Goal: Task Accomplishment & Management: Use online tool/utility

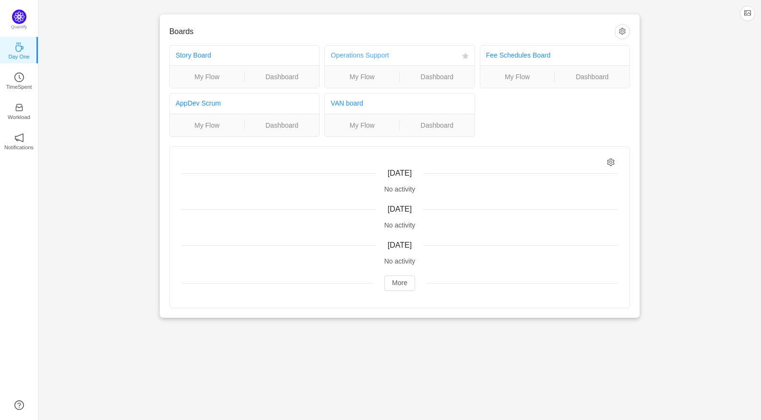
click at [360, 56] on link "Operations Support" at bounding box center [360, 55] width 58 height 8
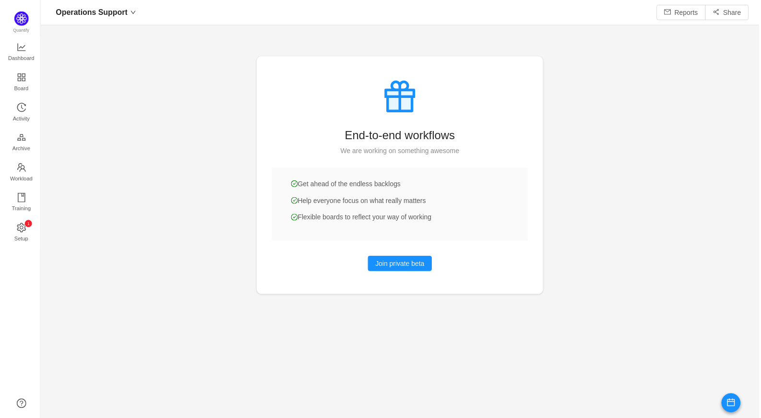
scroll to position [404, 701]
drag, startPoint x: 21, startPoint y: 85, endPoint x: 24, endPoint y: 88, distance: 5.1
click at [21, 85] on span "Board" at bounding box center [19, 88] width 14 height 19
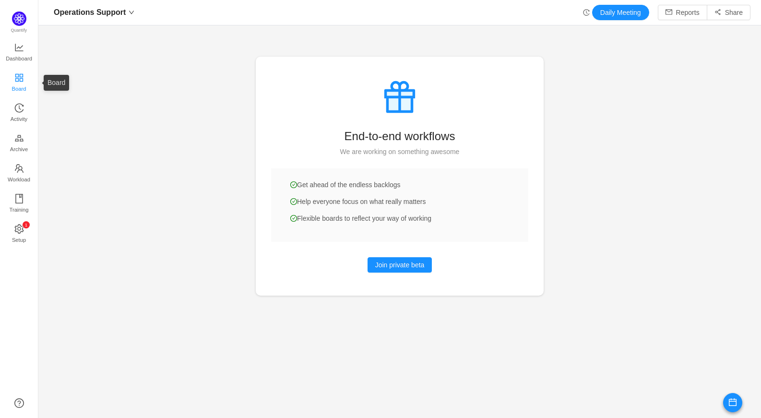
click at [22, 84] on span "Board" at bounding box center [19, 88] width 14 height 19
click at [19, 48] on icon "icon: line-chart" at bounding box center [19, 48] width 8 height 8
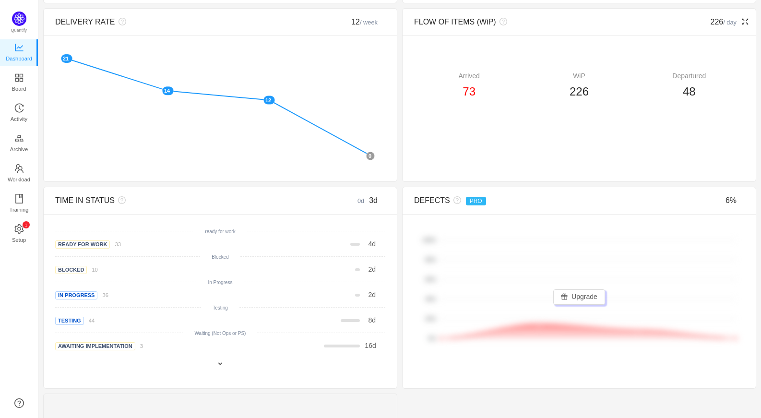
scroll to position [288, 0]
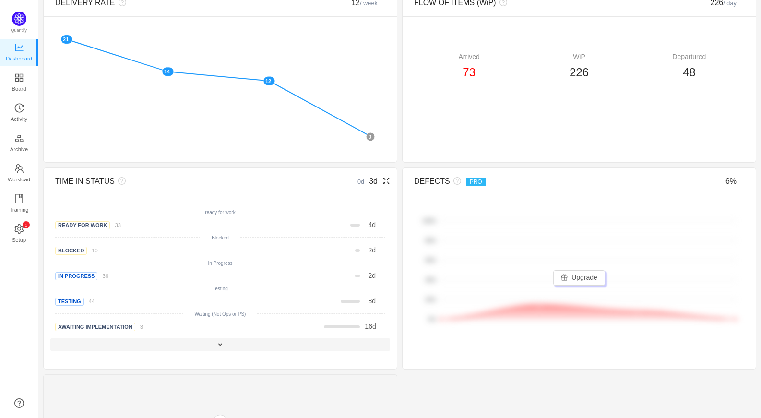
click at [221, 345] on span at bounding box center [220, 345] width 8 height 8
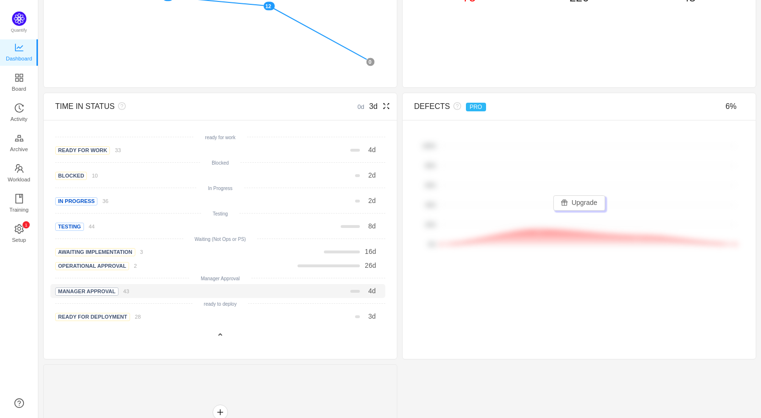
scroll to position [384, 0]
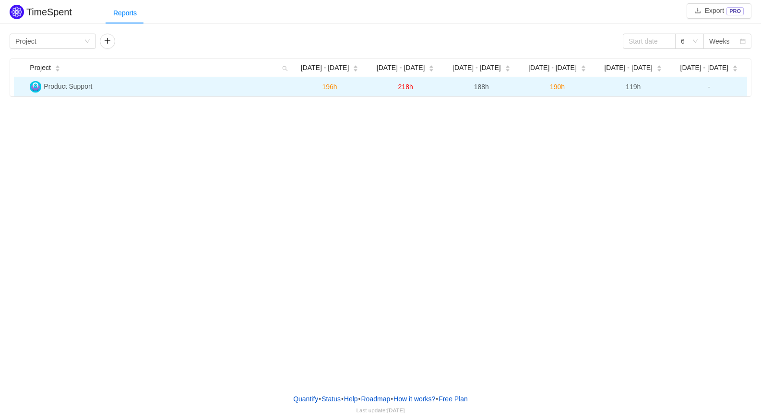
click at [84, 85] on span "Product Support" at bounding box center [68, 87] width 48 height 8
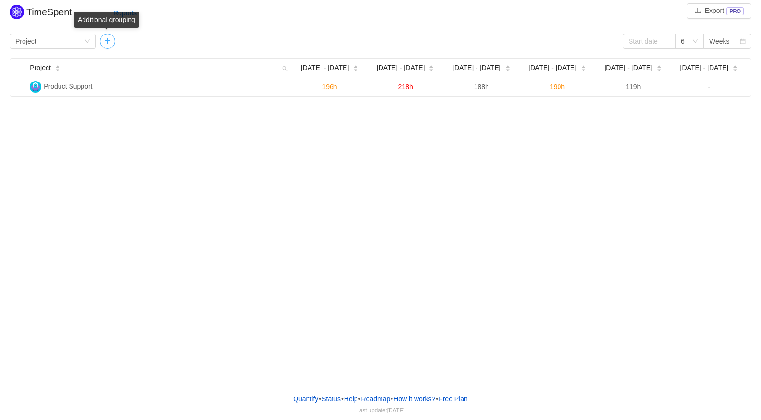
click at [108, 44] on button "button" at bounding box center [107, 41] width 15 height 15
click at [175, 39] on icon "icon: down" at bounding box center [178, 41] width 6 height 6
click at [65, 136] on div "TimeSpent Export PRO Reports Group by Project Group by Person 6 Weeks Project J…" at bounding box center [380, 193] width 761 height 386
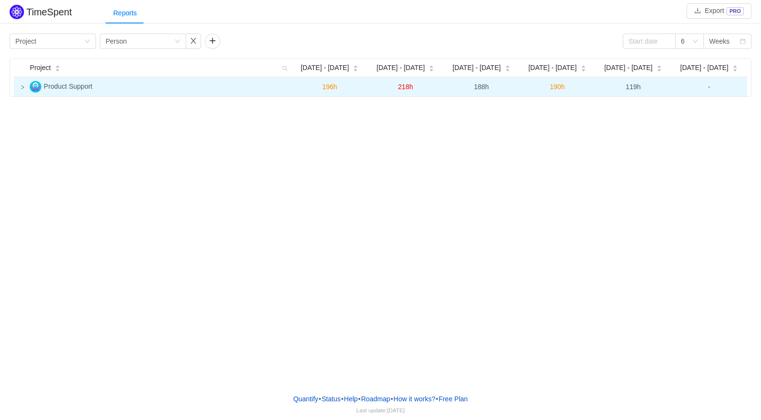
click at [22, 89] on icon "icon: right" at bounding box center [22, 87] width 5 height 5
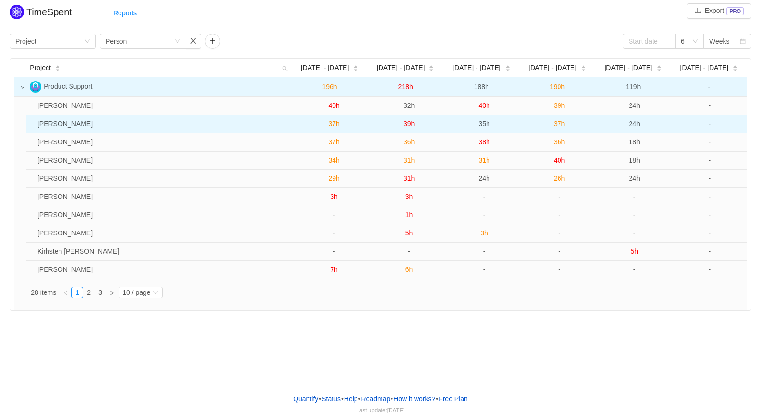
click at [332, 126] on span "37h" at bounding box center [333, 124] width 11 height 8
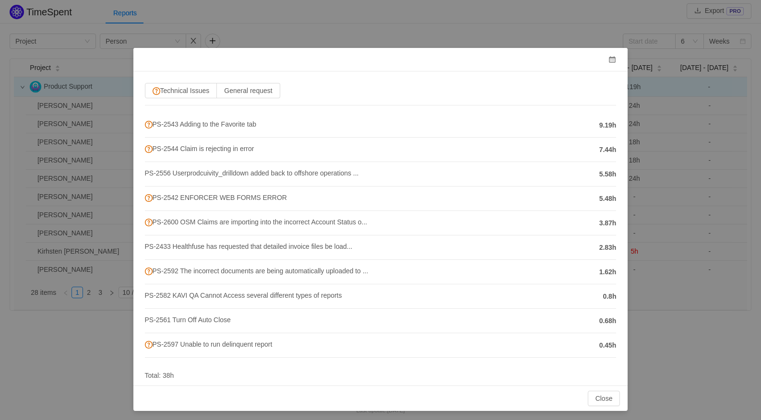
scroll to position [22, 0]
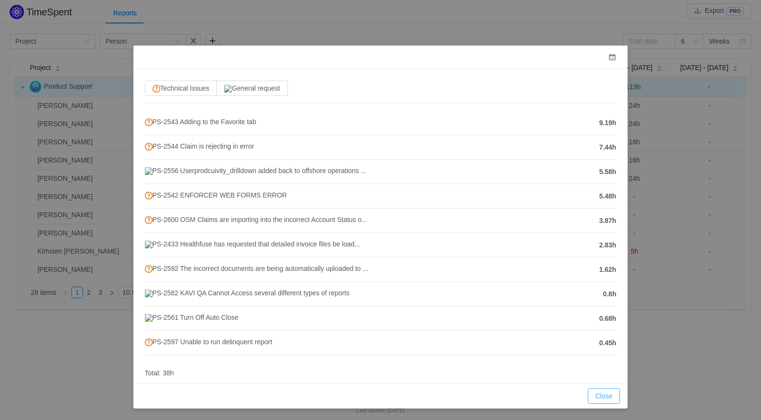
click at [601, 395] on button "Close" at bounding box center [604, 396] width 33 height 15
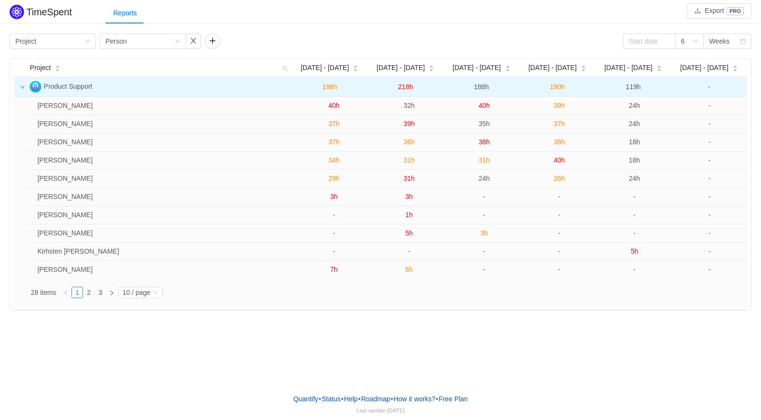
scroll to position [0, 0]
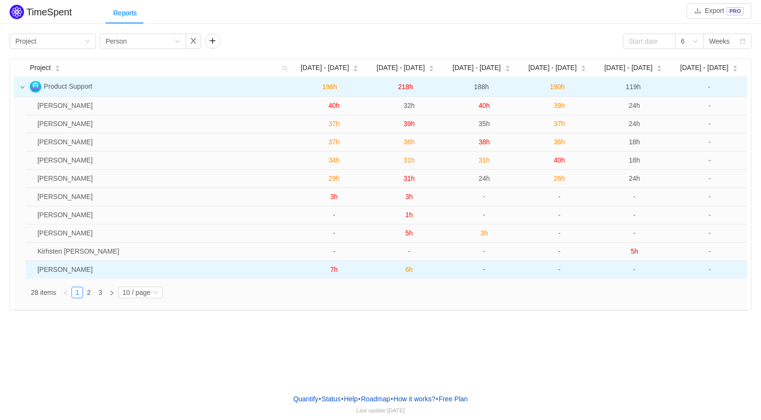
click at [408, 272] on span "6h" at bounding box center [410, 270] width 8 height 8
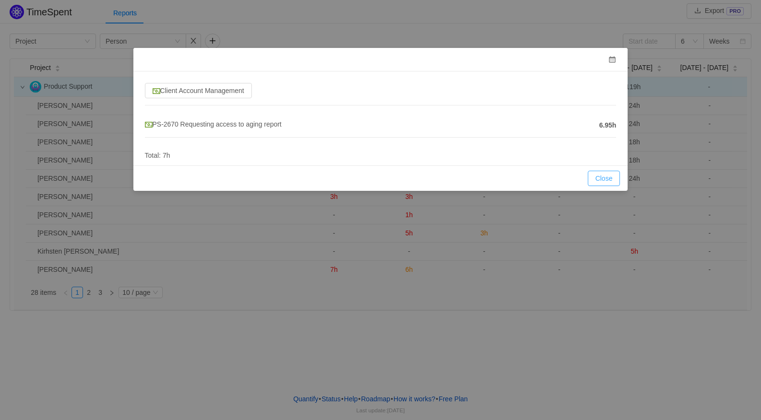
drag, startPoint x: 604, startPoint y: 176, endPoint x: 572, endPoint y: 191, distance: 35.2
click at [605, 176] on button "Close" at bounding box center [604, 178] width 33 height 15
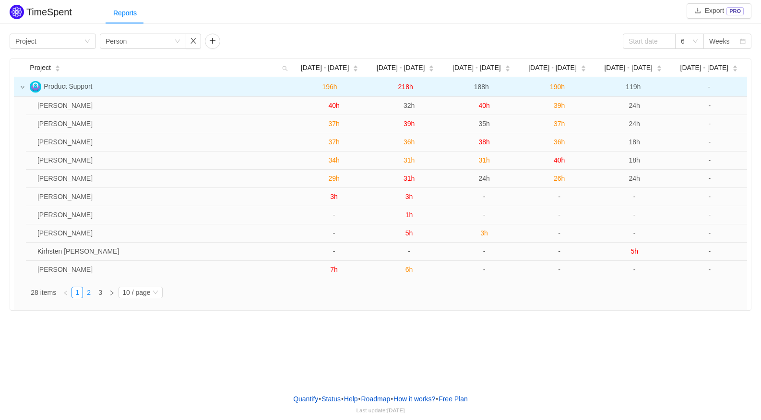
click at [90, 295] on link "2" at bounding box center [89, 292] width 11 height 11
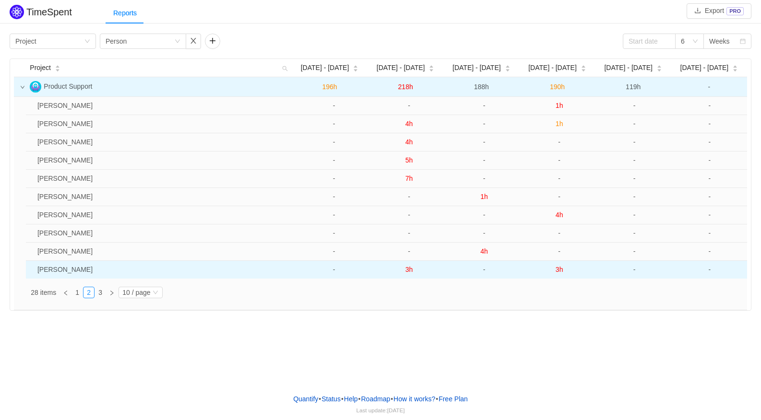
click at [411, 271] on span "3h" at bounding box center [410, 270] width 8 height 8
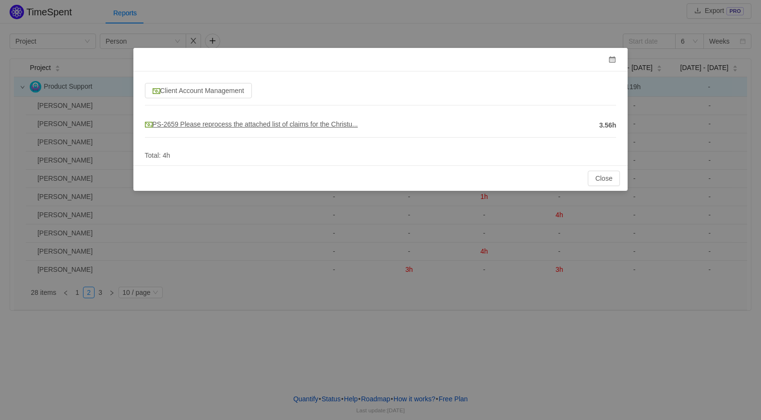
click at [210, 126] on span "PS-2659 Please reprocess the attached list of claims for the Christu..." at bounding box center [251, 124] width 213 height 8
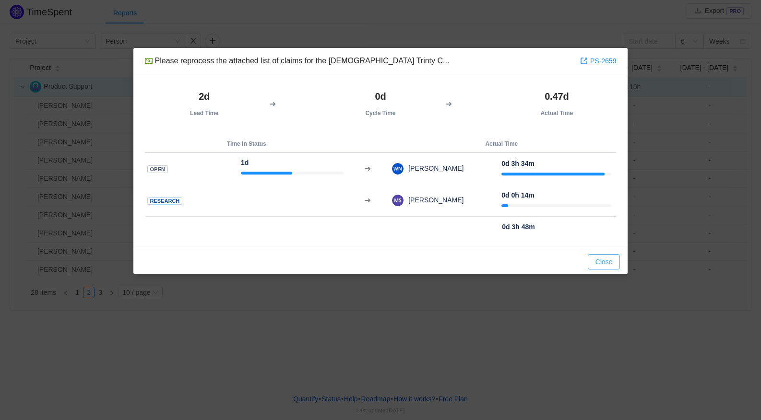
click at [606, 265] on button "Close" at bounding box center [604, 261] width 33 height 15
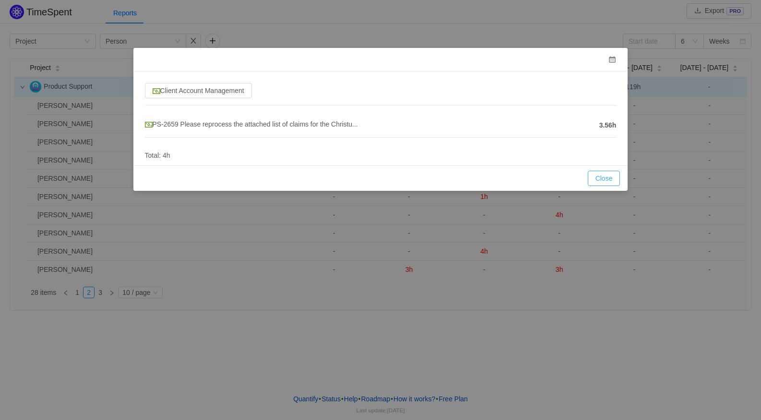
click at [605, 182] on button "Close" at bounding box center [604, 178] width 33 height 15
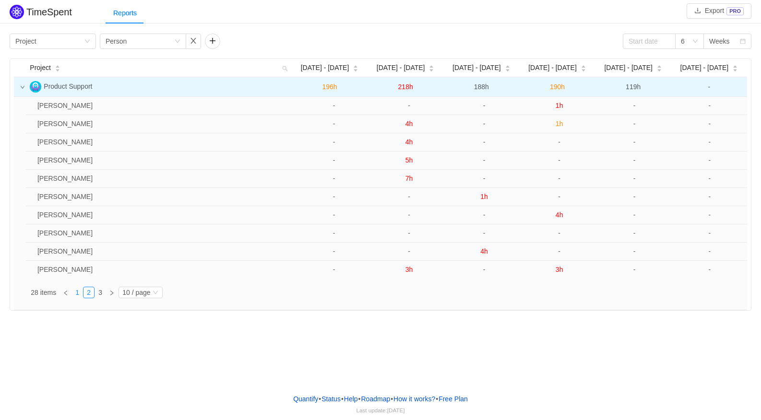
click at [75, 291] on link "1" at bounding box center [77, 292] width 11 height 11
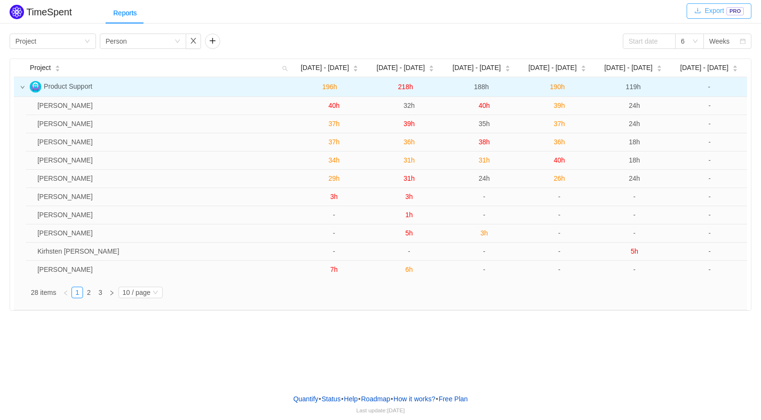
click at [716, 13] on button "Export PRO" at bounding box center [719, 10] width 65 height 15
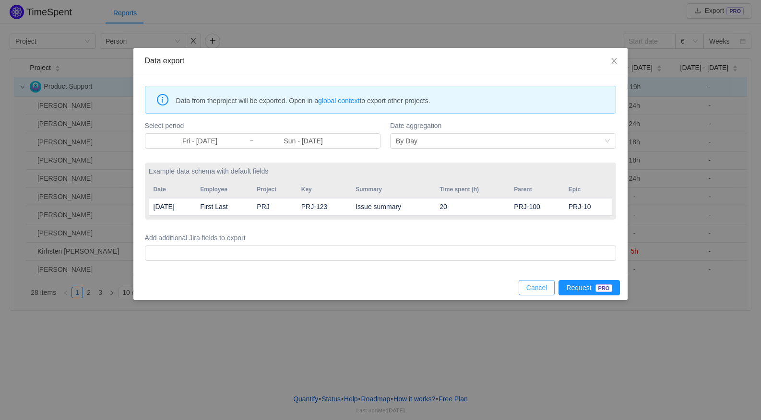
click at [541, 295] on button "Cancel" at bounding box center [537, 287] width 36 height 15
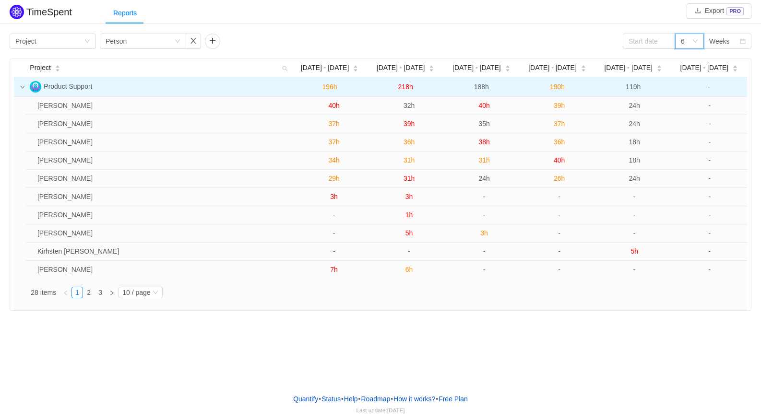
click at [696, 45] on div "6" at bounding box center [689, 41] width 29 height 15
click at [689, 61] on li "3" at bounding box center [689, 60] width 29 height 15
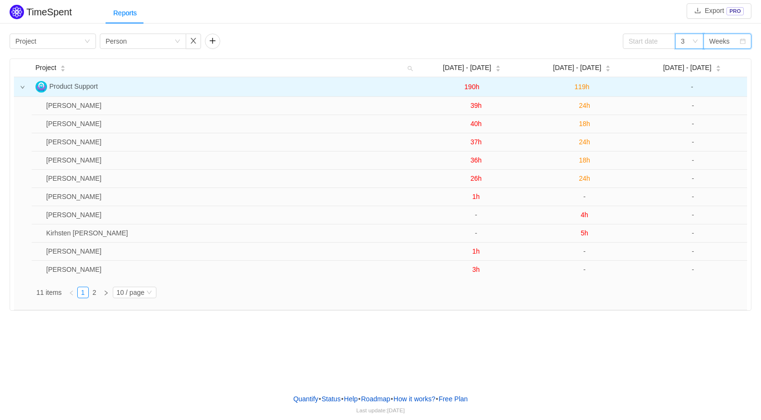
click at [740, 47] on div "Weeks" at bounding box center [728, 41] width 48 height 15
click at [181, 344] on div "TimeSpent Export PRO Reports Group by Project Group by Person 3 Weeks Project A…" at bounding box center [380, 193] width 761 height 386
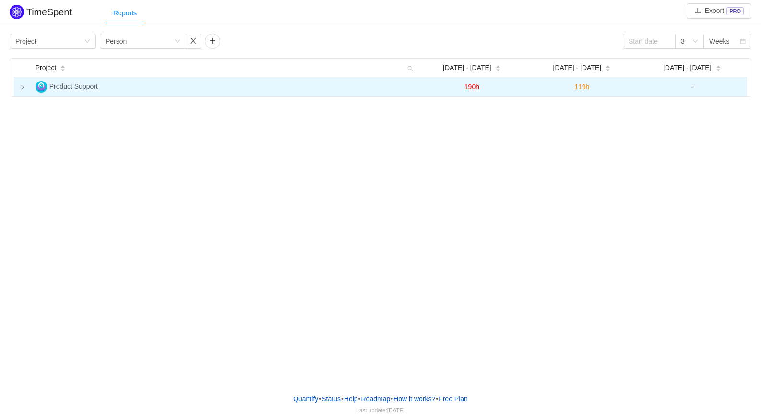
click at [22, 89] on icon "icon: right" at bounding box center [22, 87] width 5 height 5
